Goal: Information Seeking & Learning: Learn about a topic

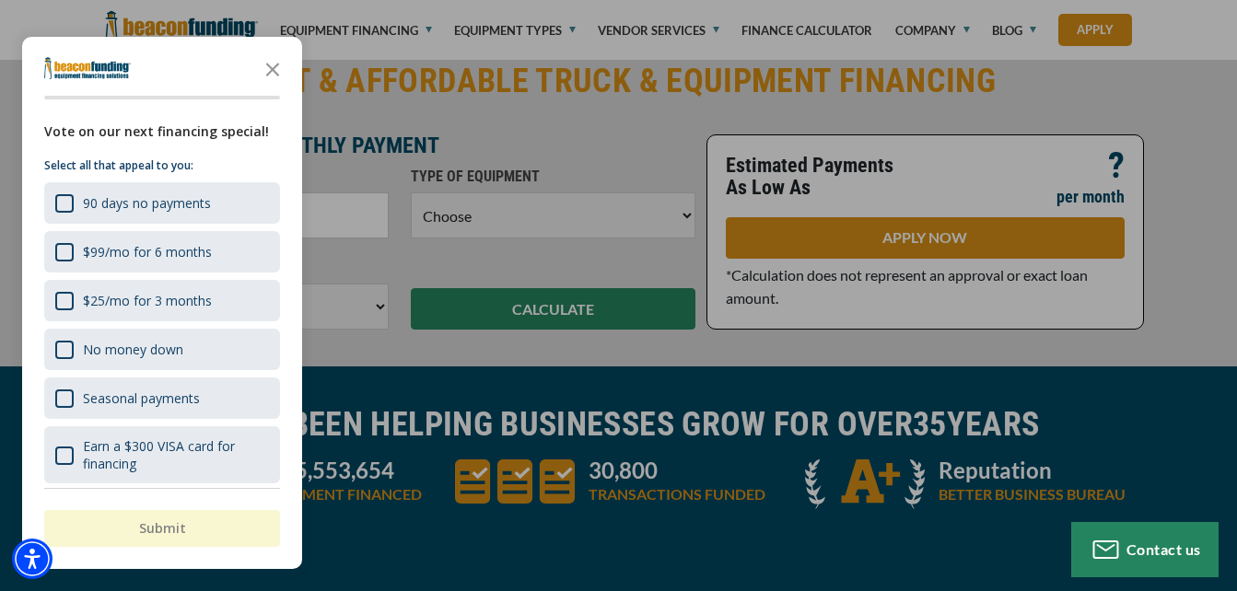
scroll to position [518, 0]
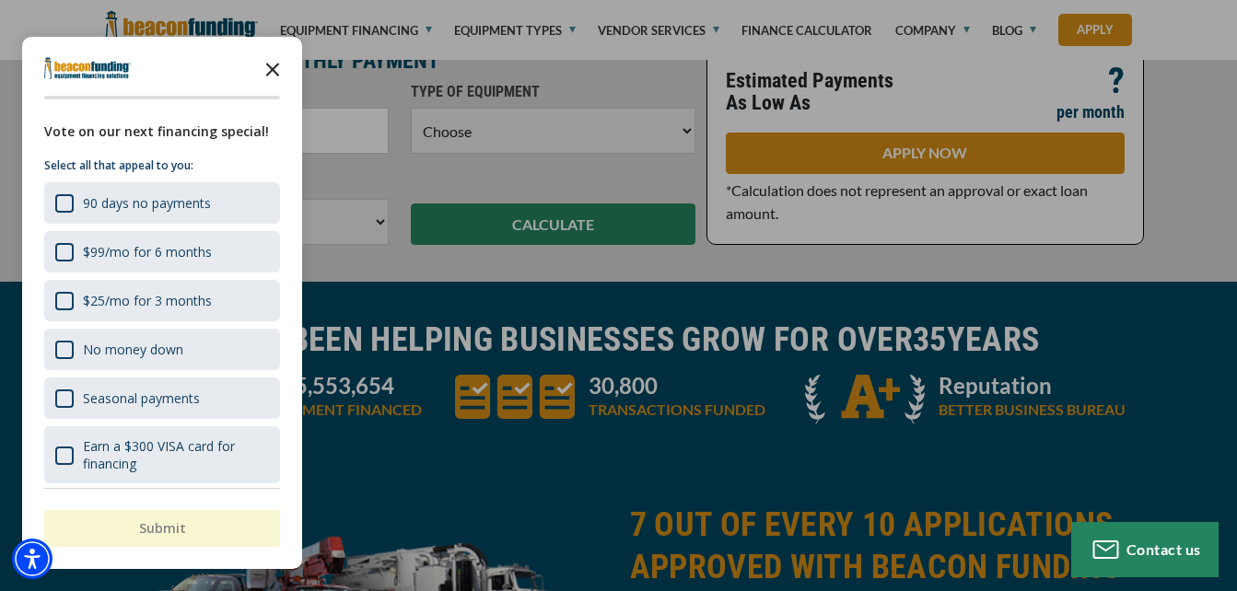
click at [284, 59] on icon "Close the survey" at bounding box center [272, 68] width 37 height 37
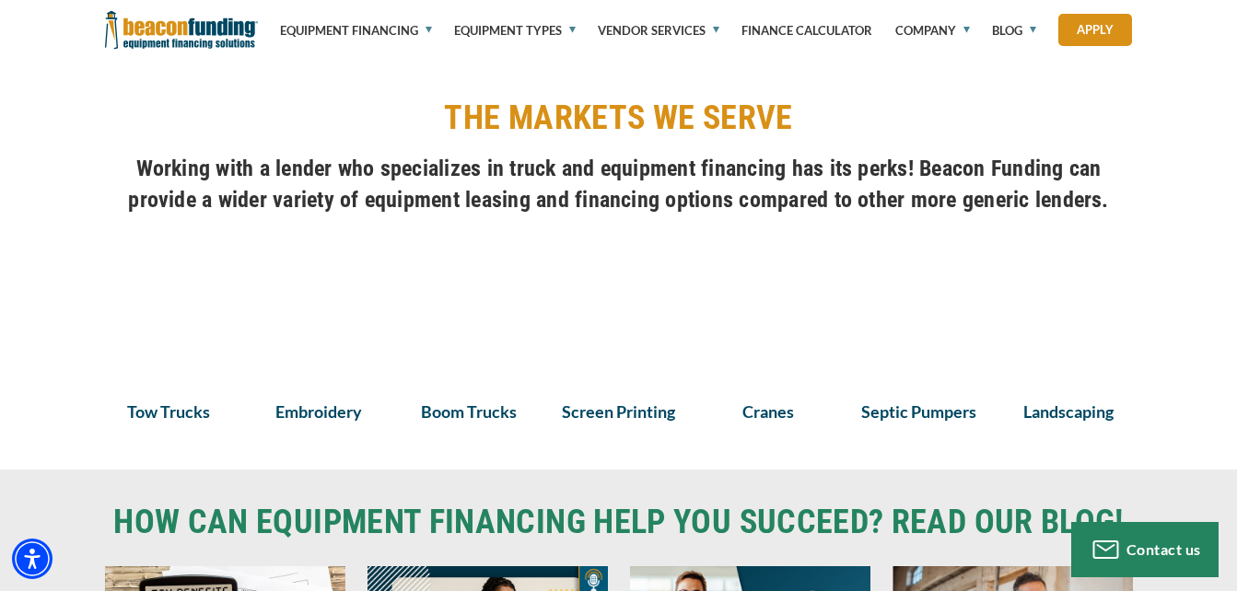
scroll to position [1311, 0]
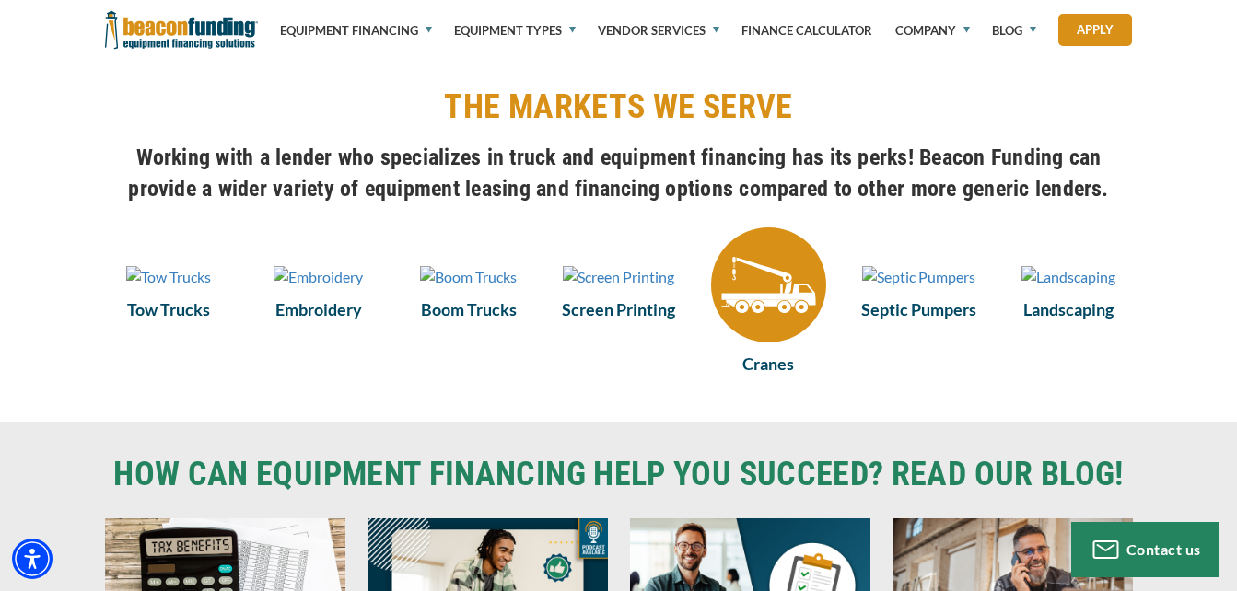
click at [783, 326] on img at bounding box center [768, 284] width 115 height 115
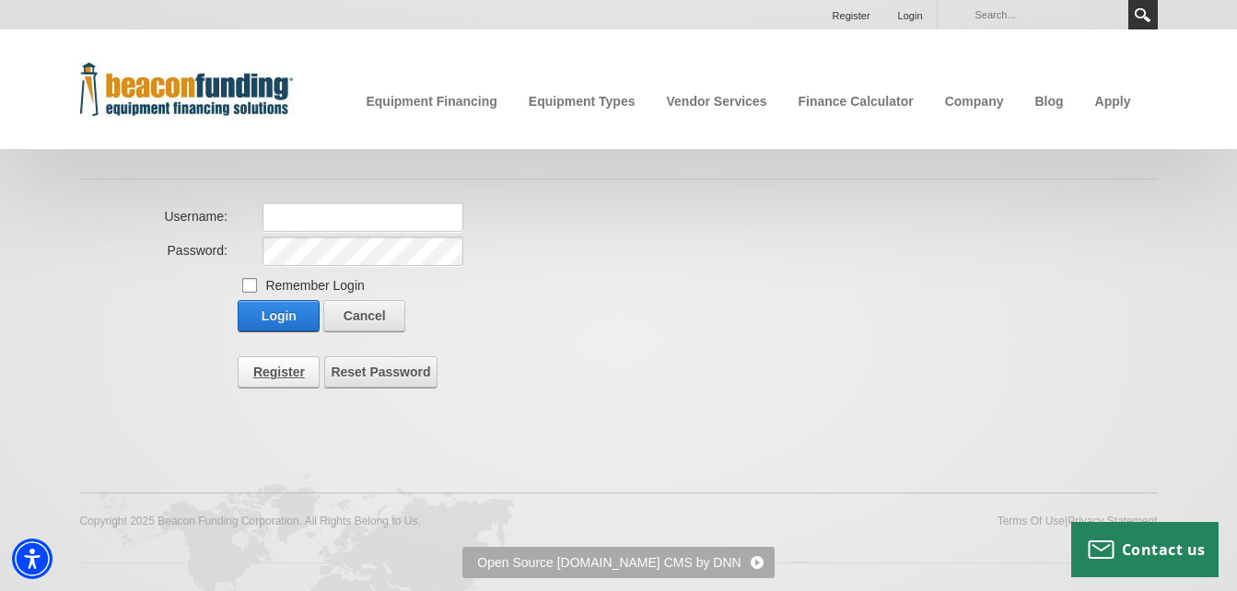
click at [281, 386] on link "Register" at bounding box center [279, 371] width 82 height 31
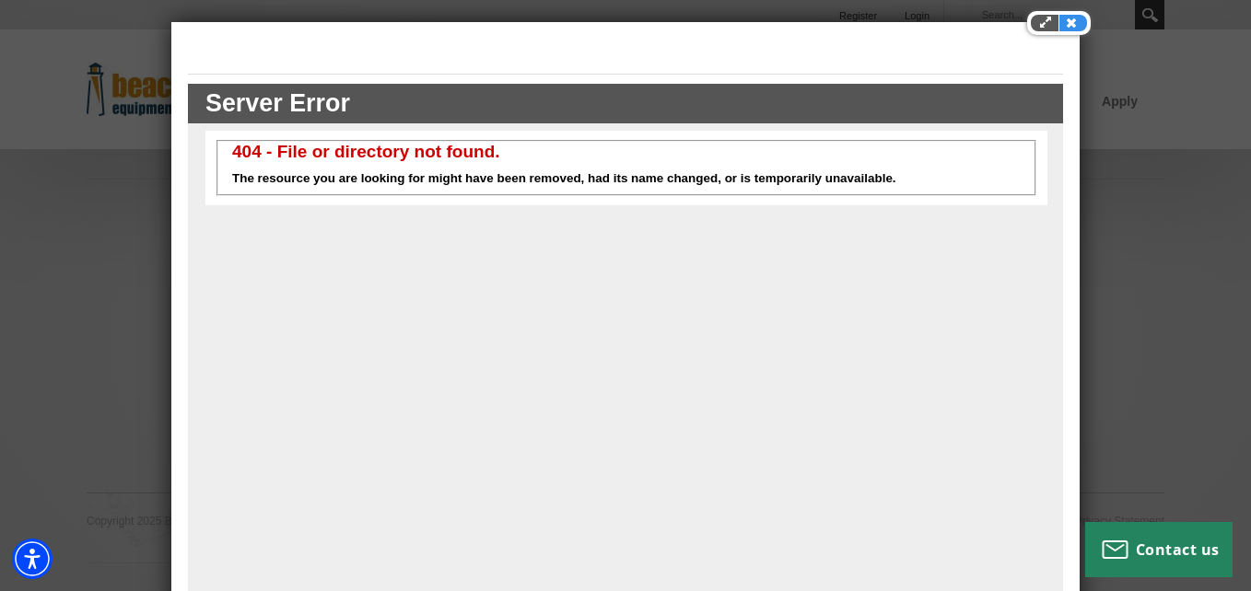
click at [1065, 26] on button "Close" at bounding box center [1073, 23] width 28 height 17
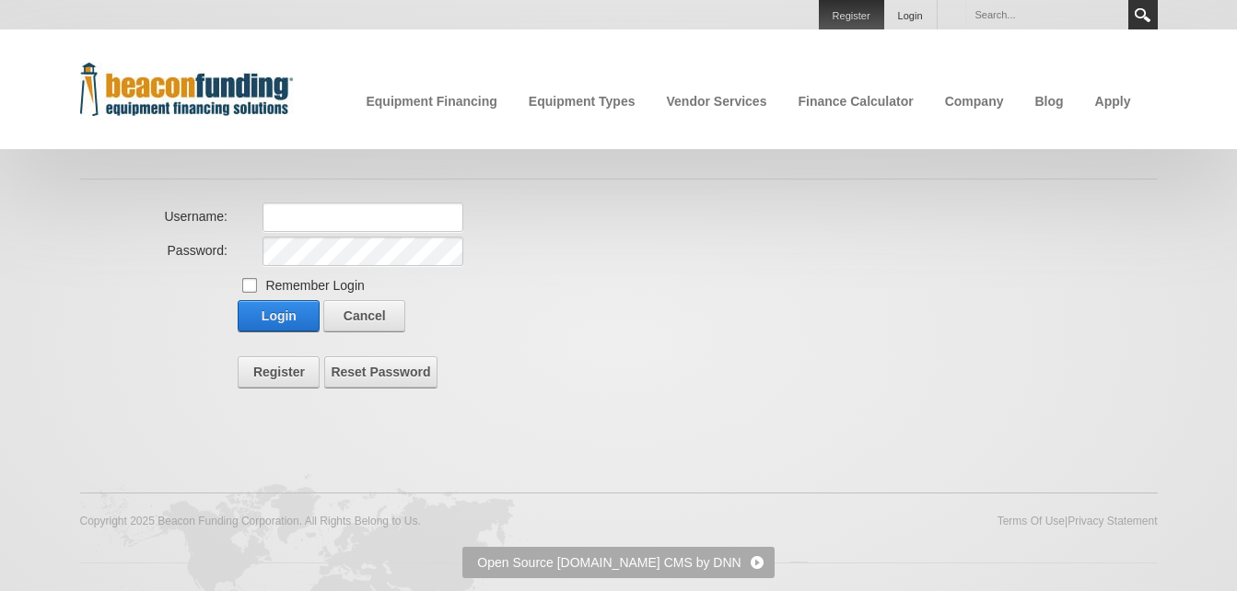
click at [844, 13] on link "Register" at bounding box center [851, 14] width 65 height 29
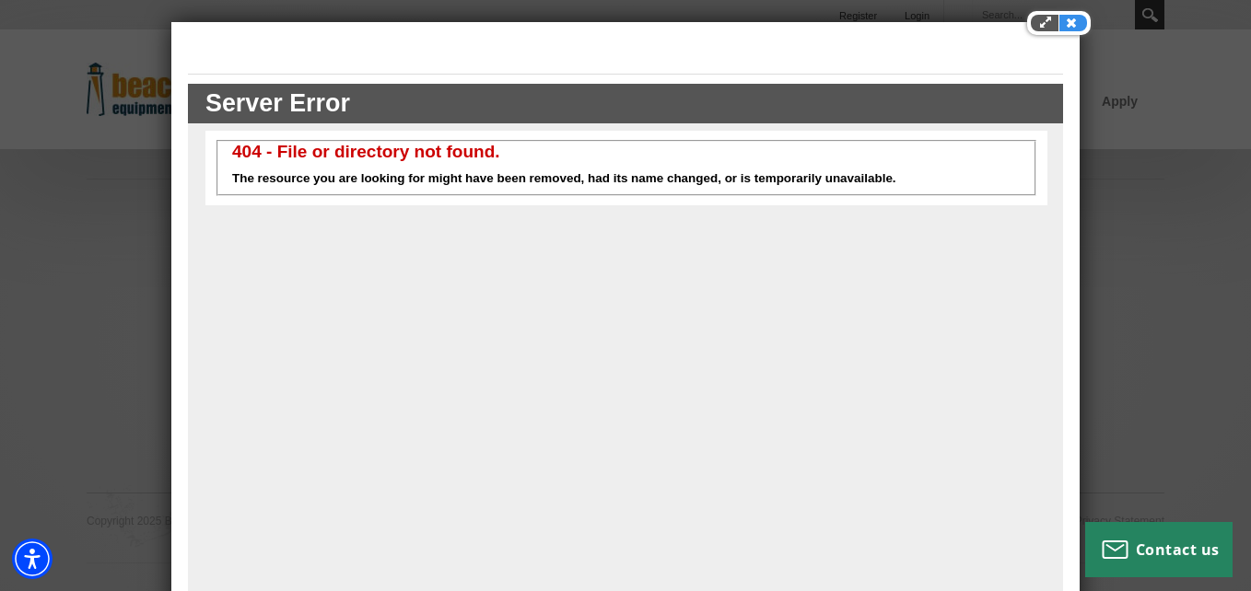
click at [1068, 24] on button "Close" at bounding box center [1073, 23] width 28 height 17
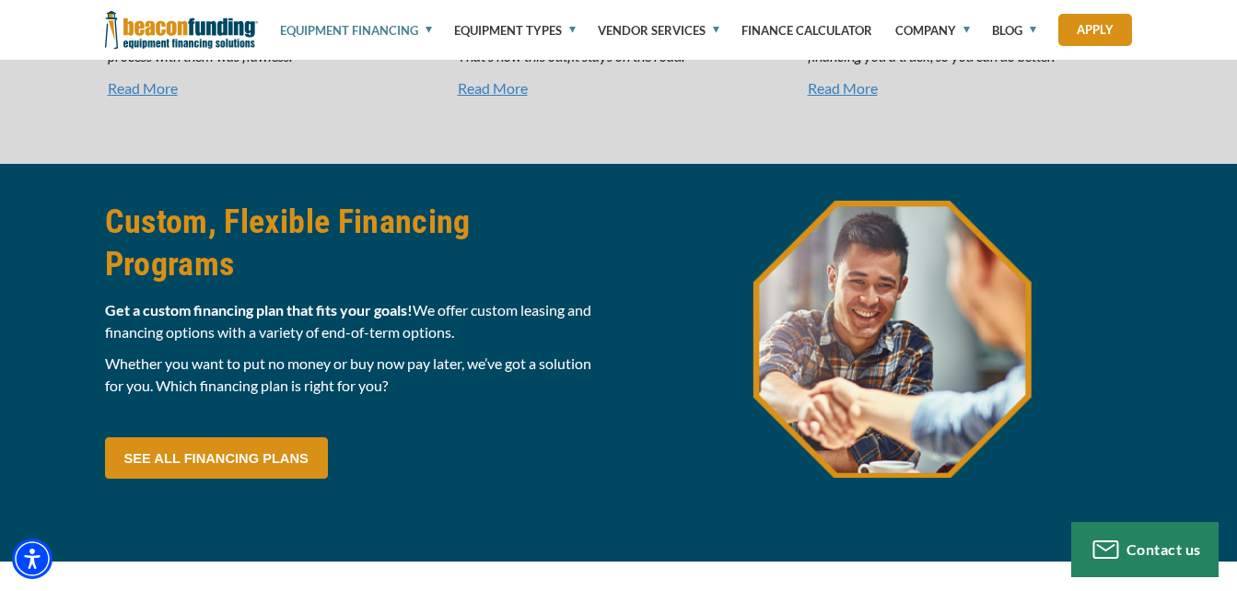
scroll to position [4798, 0]
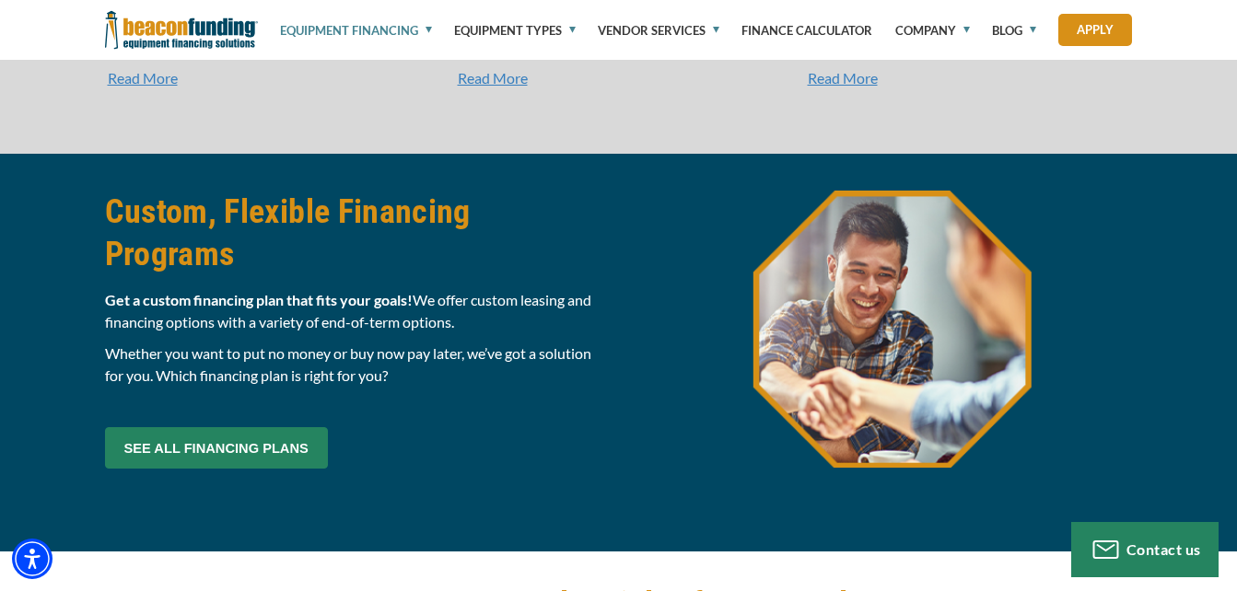
click at [280, 469] on link "SEE ALL FINANCING PLANS" at bounding box center [216, 447] width 223 height 41
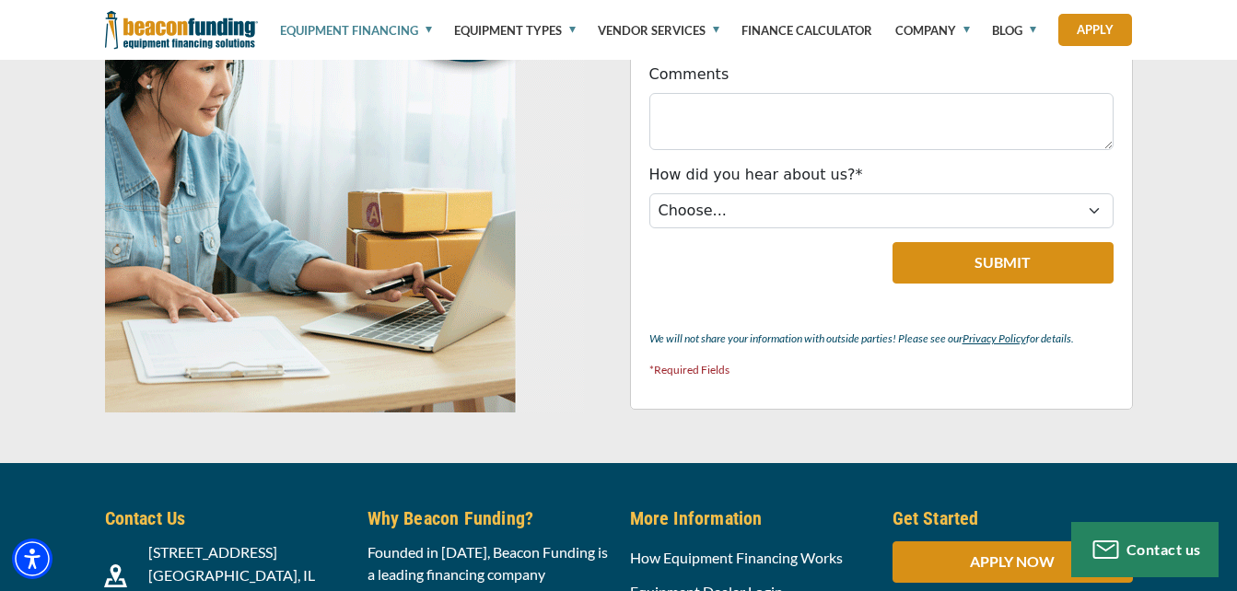
scroll to position [6700, 0]
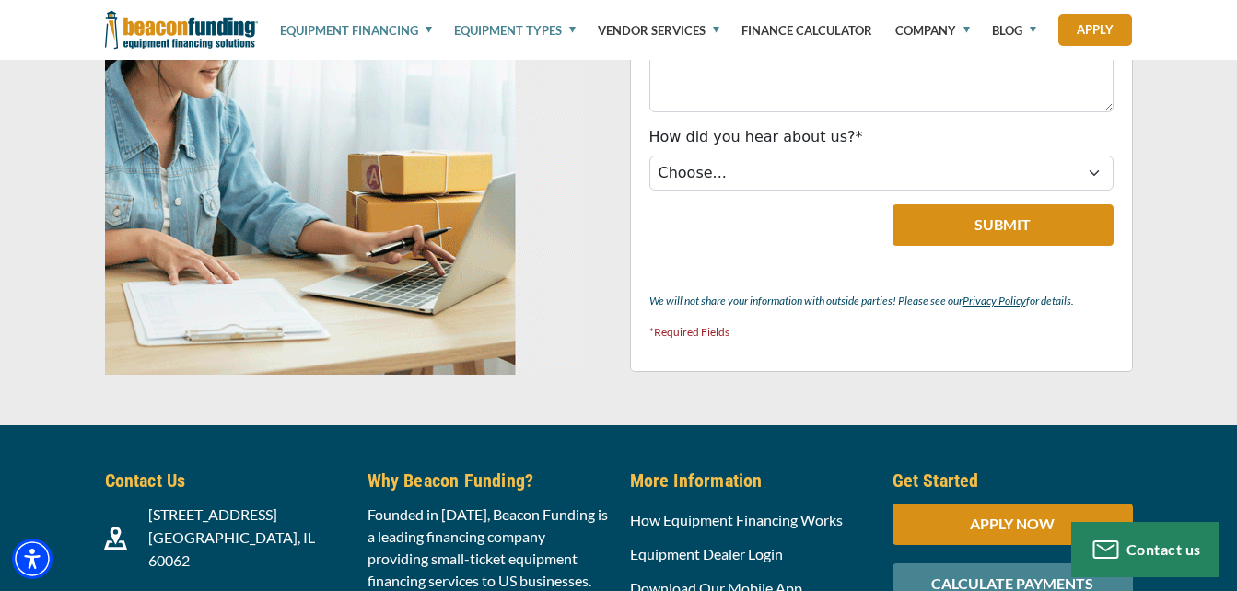
click at [561, 33] on link "Equipment Types" at bounding box center [515, 30] width 122 height 61
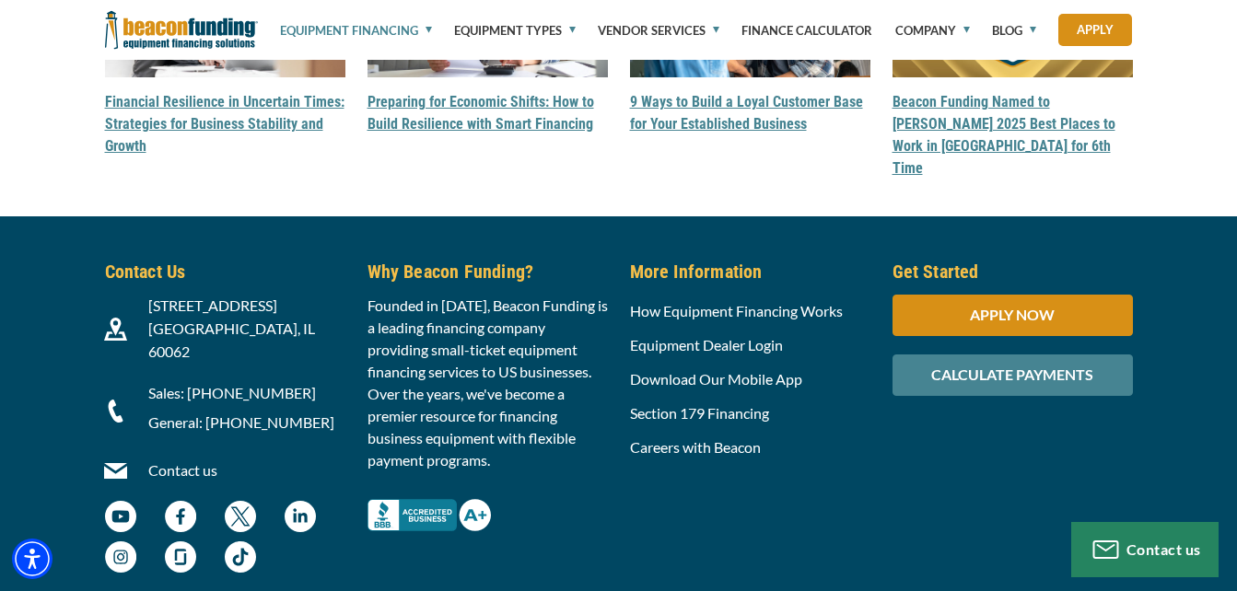
scroll to position [5561, 0]
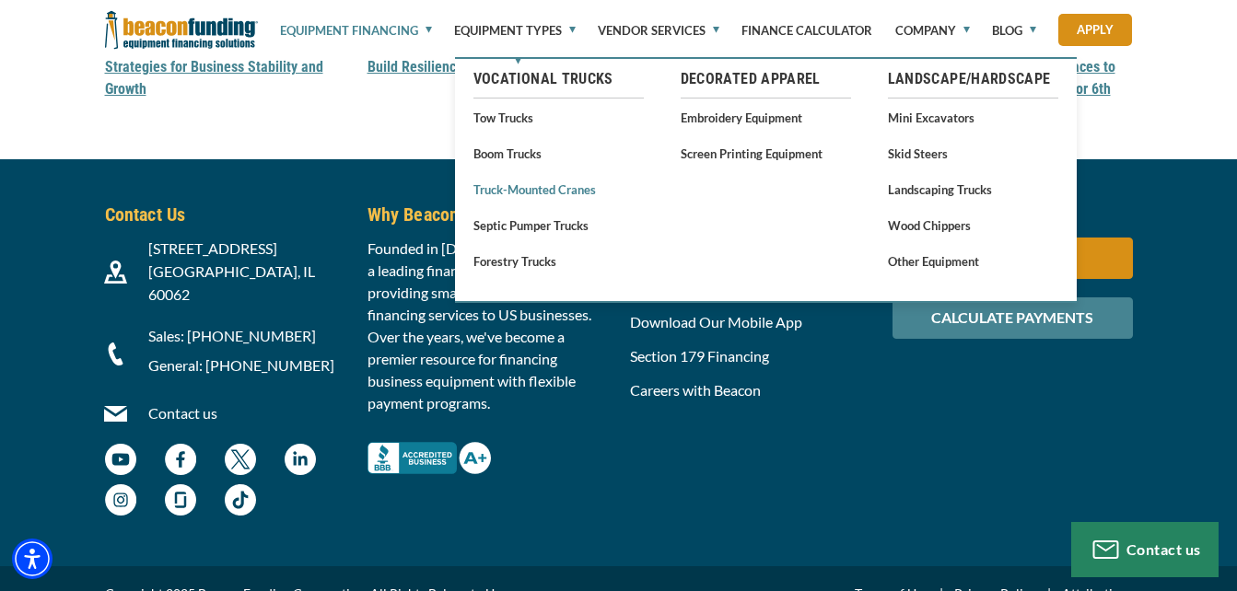
click at [568, 186] on link "Truck-Mounted Cranes" at bounding box center [558, 189] width 170 height 23
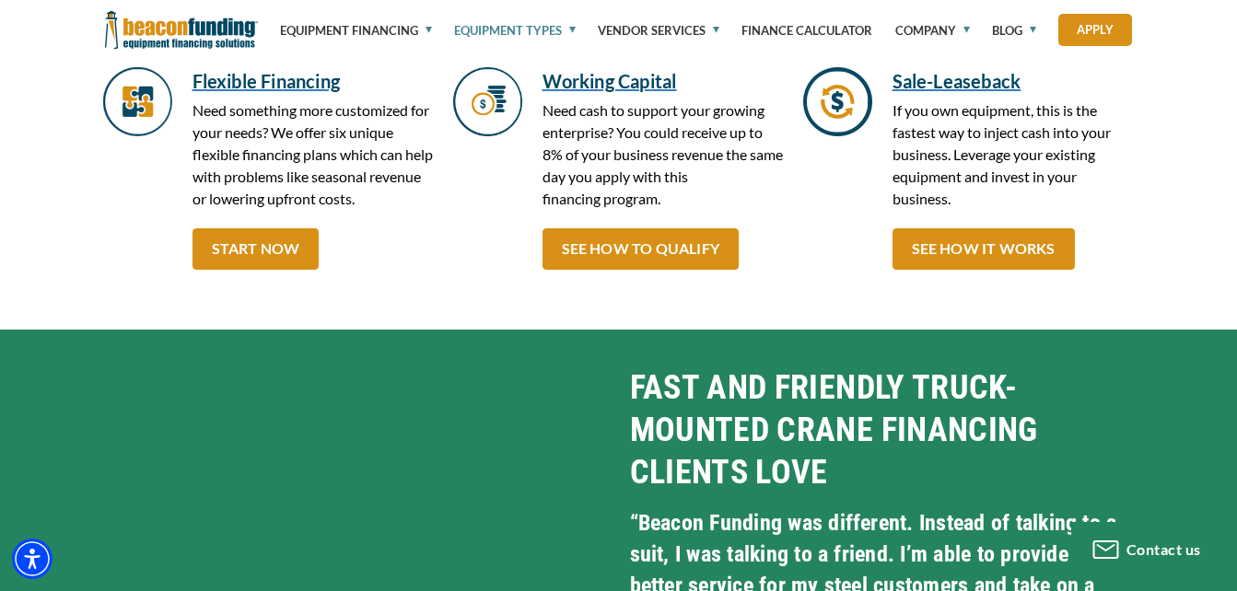
scroll to position [2976, 0]
